Goal: Task Accomplishment & Management: Use online tool/utility

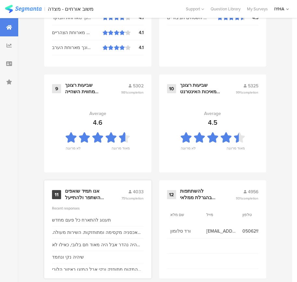
scroll to position [698, 0]
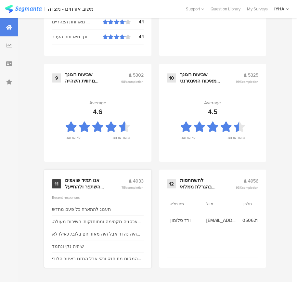
click at [81, 180] on div "אנו תמיד שואפים להשתפר ולהתייעל ודעתך חשובה לנו" at bounding box center [85, 184] width 41 height 13
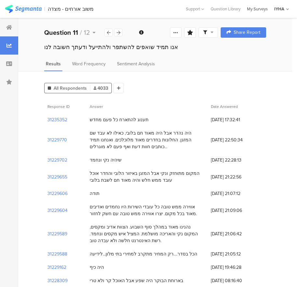
click at [258, 7] on div "My Surveys" at bounding box center [257, 9] width 27 height 6
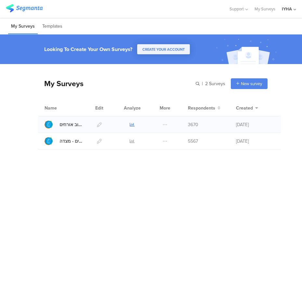
click at [132, 124] on icon at bounding box center [132, 124] width 5 height 5
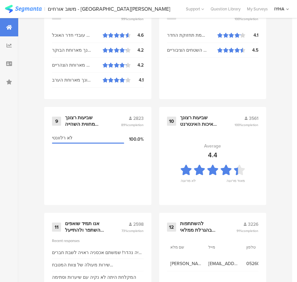
scroll to position [698, 0]
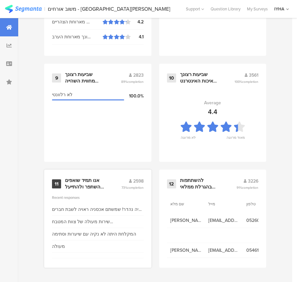
click at [96, 186] on div "אנו תמיד שואפים להשתפר ולהתייעל ודעתך חשובה לנו" at bounding box center [85, 184] width 41 height 13
